Goal: Check status

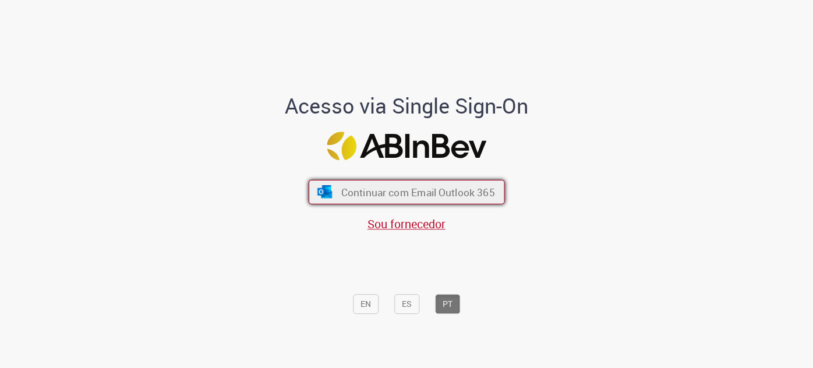
click at [467, 189] on span "Continuar com Email Outlook 365" at bounding box center [418, 191] width 154 height 13
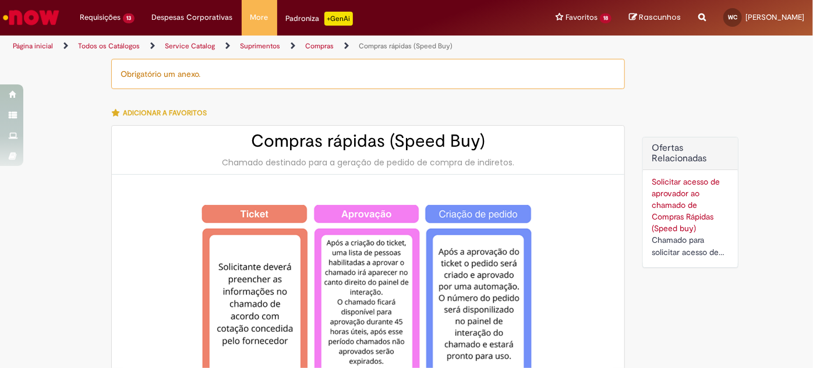
type input "**********"
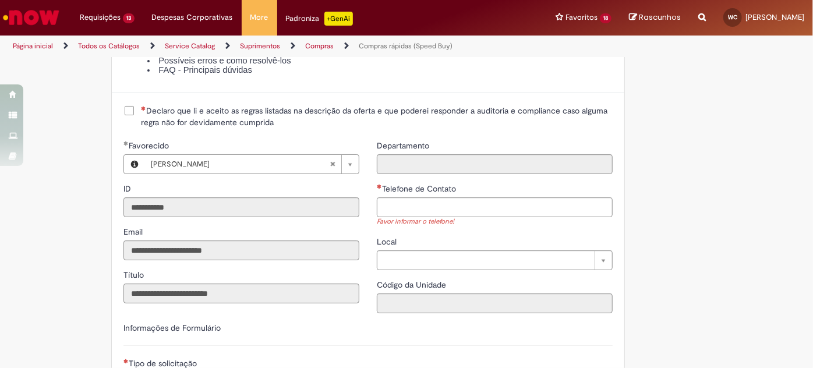
scroll to position [1389, 0]
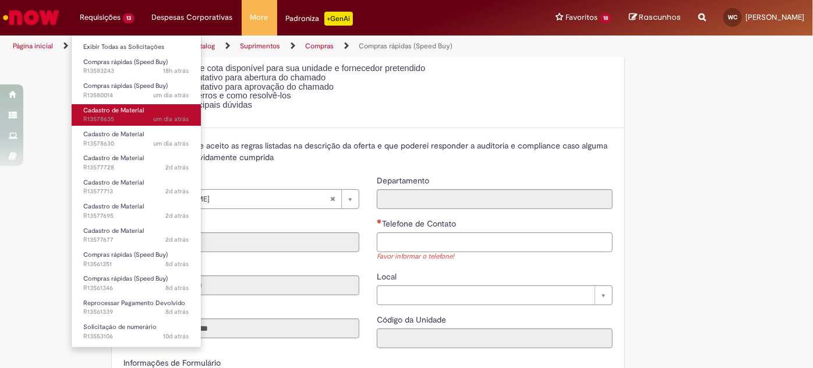
click at [147, 120] on span "um dia atrás um dia atrás R13578635" at bounding box center [136, 119] width 106 height 9
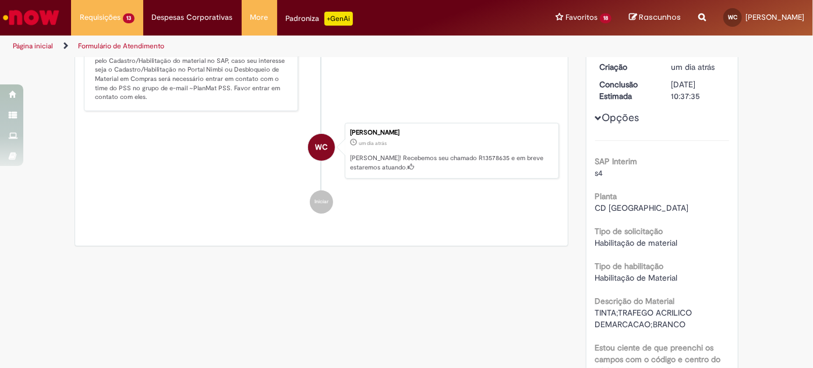
scroll to position [194, 0]
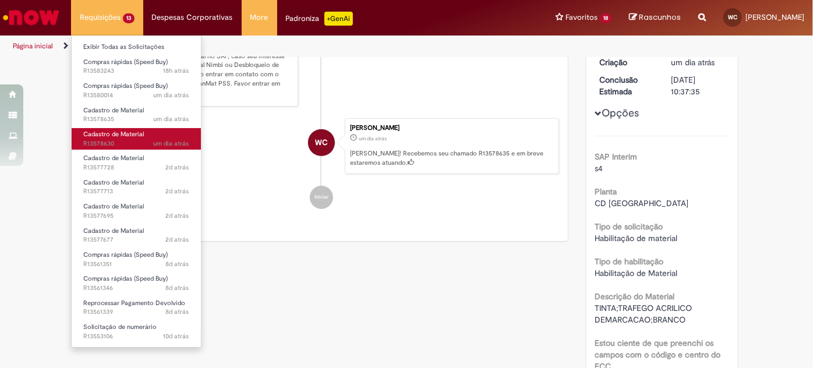
click at [124, 142] on span "um dia atrás um dia atrás R13578630" at bounding box center [136, 143] width 106 height 9
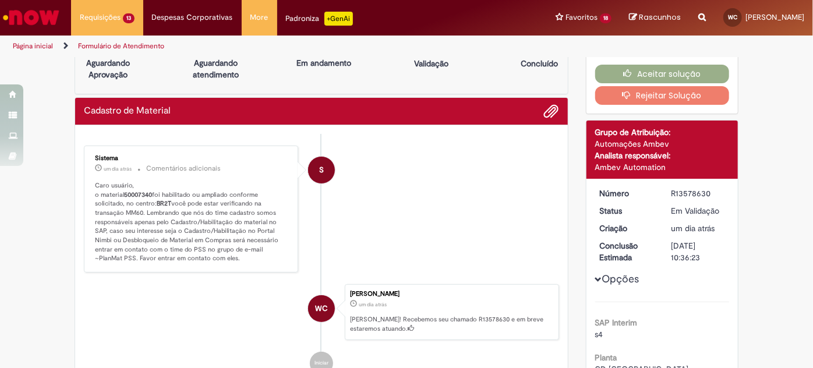
scroll to position [58, 0]
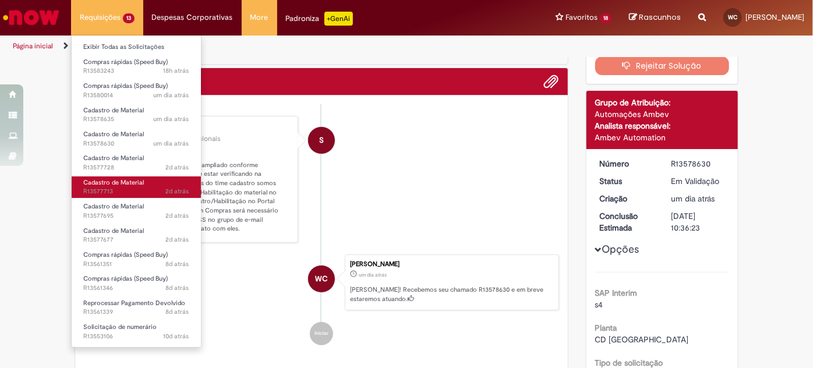
click at [161, 191] on span "2d atrás 2 dias atrás R13577713" at bounding box center [136, 191] width 106 height 9
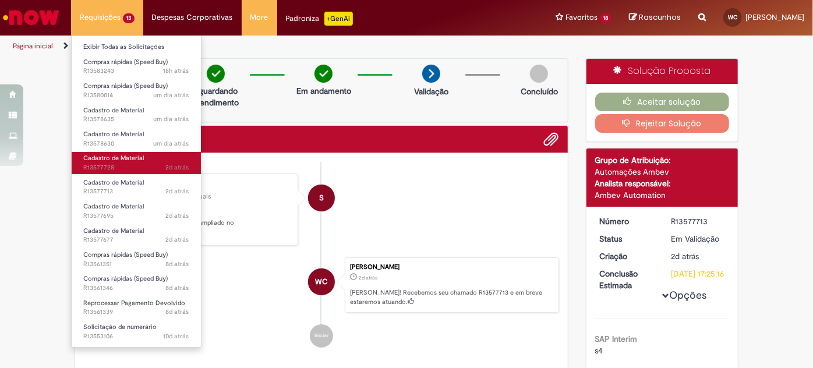
click at [139, 164] on span "2d atrás 2 dias atrás R13577728" at bounding box center [136, 167] width 106 height 9
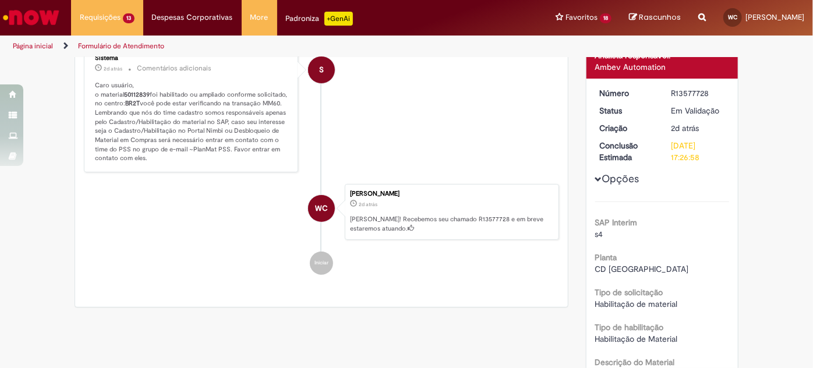
scroll to position [122, 0]
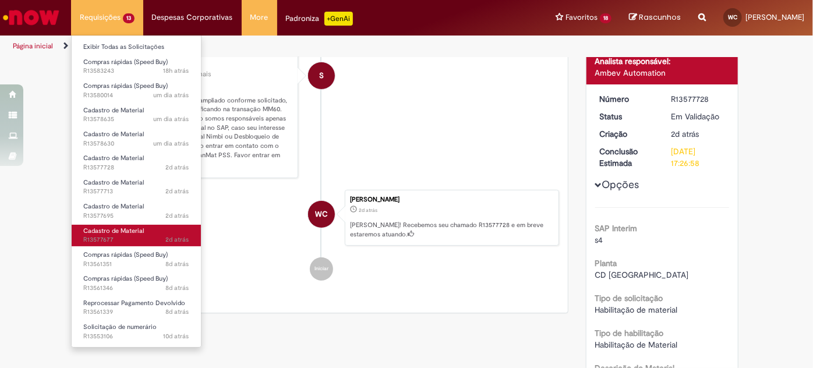
click at [140, 237] on span "2d atrás 2 dias atrás R13577677" at bounding box center [136, 239] width 106 height 9
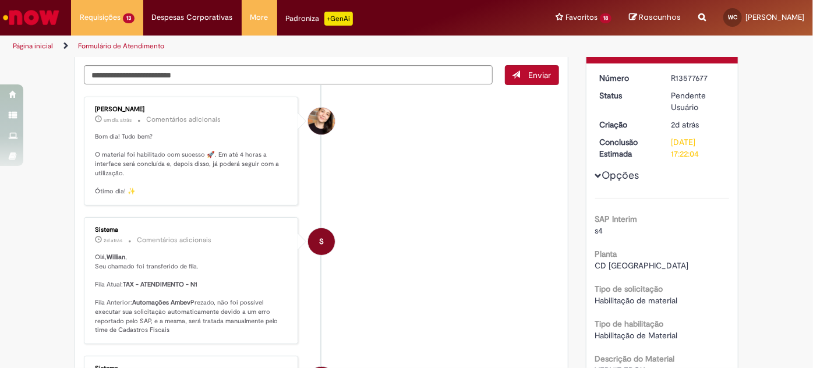
scroll to position [125, 0]
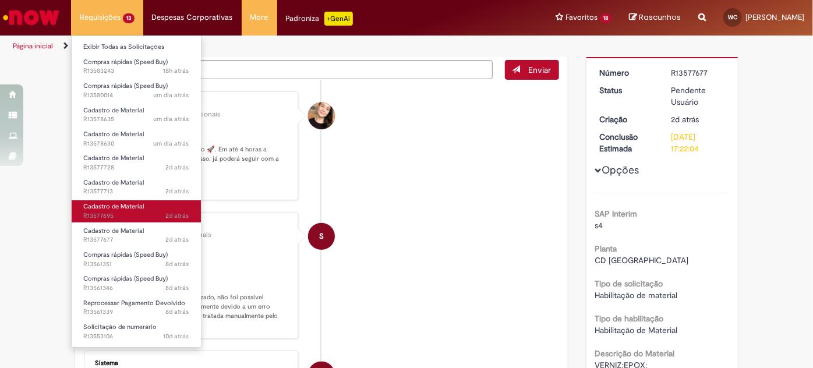
click at [128, 204] on span "Cadastro de Material" at bounding box center [113, 206] width 61 height 9
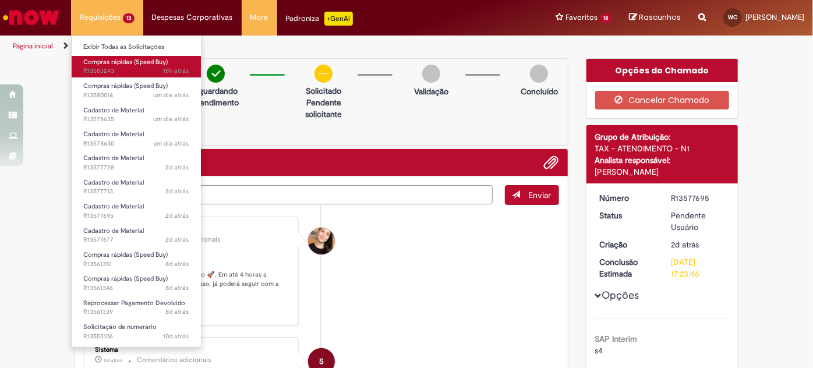
click at [130, 70] on span "18h atrás 18 horas atrás R13583243" at bounding box center [136, 70] width 106 height 9
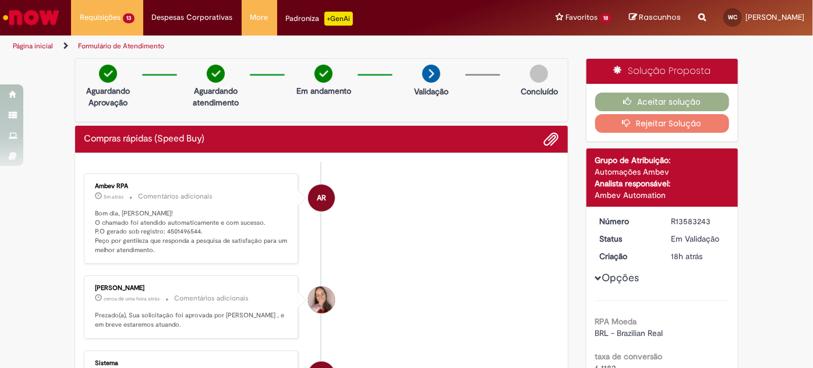
click at [186, 229] on p "Bom dia, [PERSON_NAME]! O chamado foi atendido automaticamente e com sucesso. P…" at bounding box center [192, 232] width 194 height 46
copy p "4501496544"
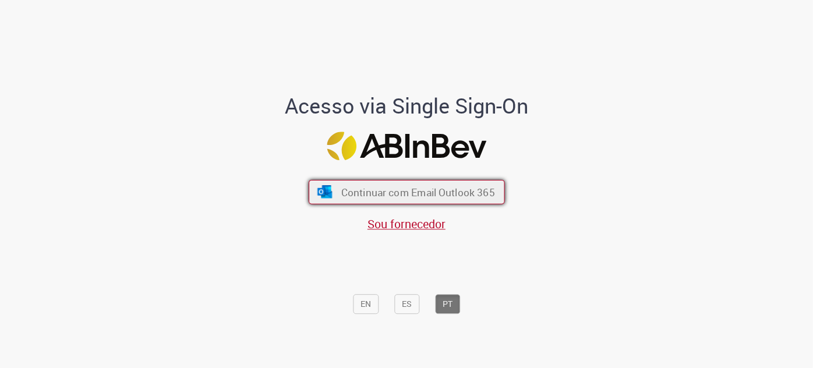
click at [376, 189] on span "Continuar com Email Outlook 365" at bounding box center [418, 191] width 154 height 13
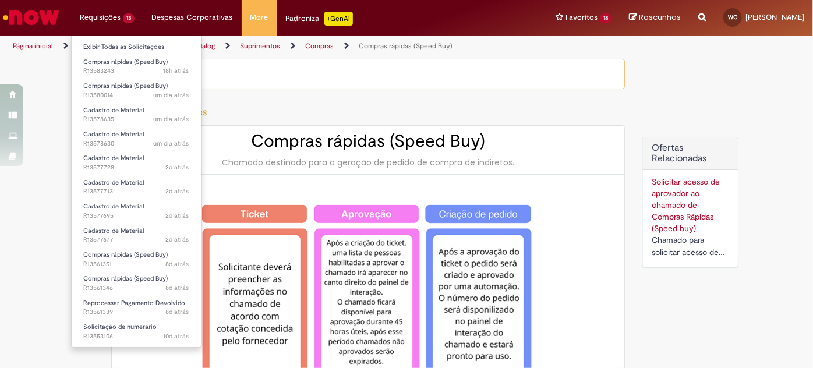
type input "**********"
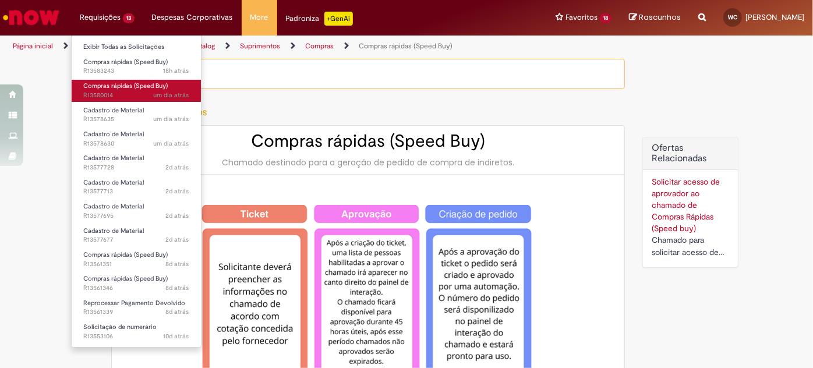
click at [146, 93] on span "um dia atrás um dia atrás R13580014" at bounding box center [136, 95] width 106 height 9
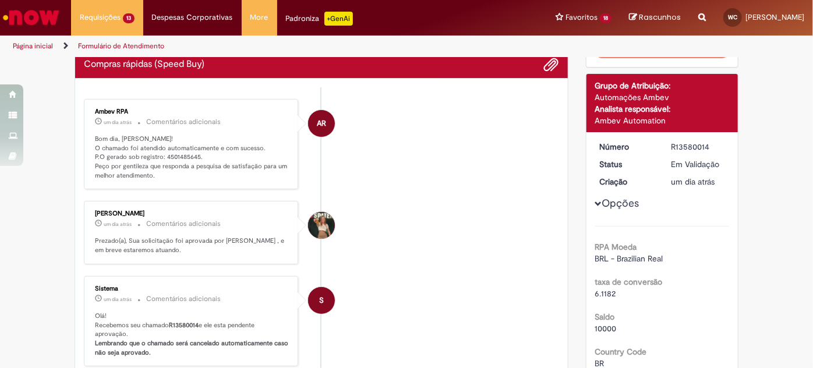
scroll to position [74, 0]
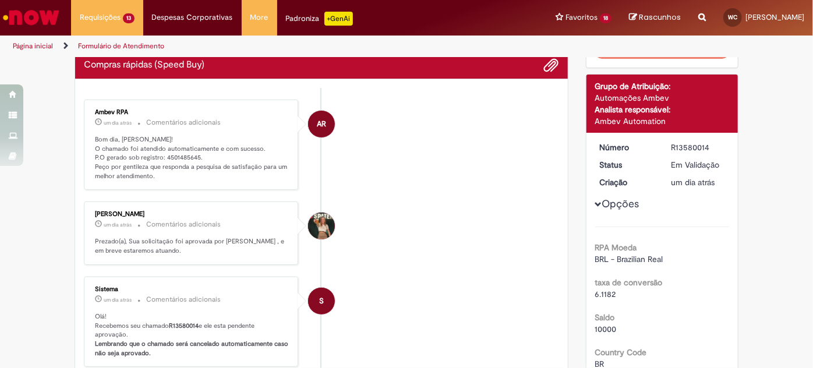
drag, startPoint x: 558, startPoint y: 231, endPoint x: 186, endPoint y: 156, distance: 379.9
click at [186, 156] on p "Bom dia, Willian! O chamado foi atendido automaticamente e com sucesso. P.O ger…" at bounding box center [192, 158] width 194 height 46
copy p "4501485645"
click at [699, 147] on div "R13580014" at bounding box center [698, 147] width 54 height 12
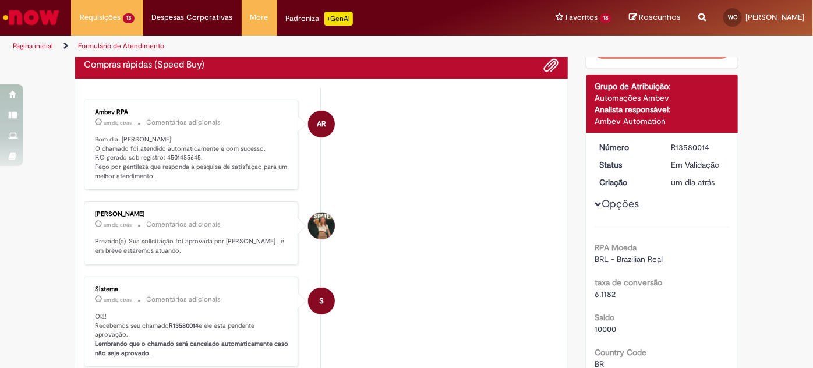
click at [699, 147] on div "R13580014" at bounding box center [698, 147] width 54 height 12
copy div "R13580014"
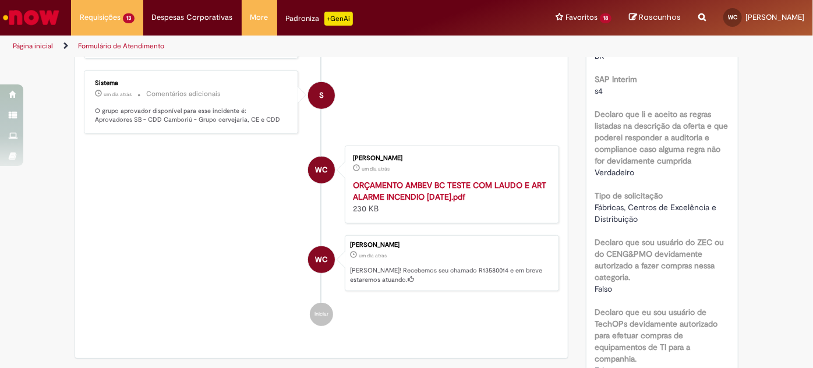
scroll to position [384, 0]
